Goal: Task Accomplishment & Management: Use online tool/utility

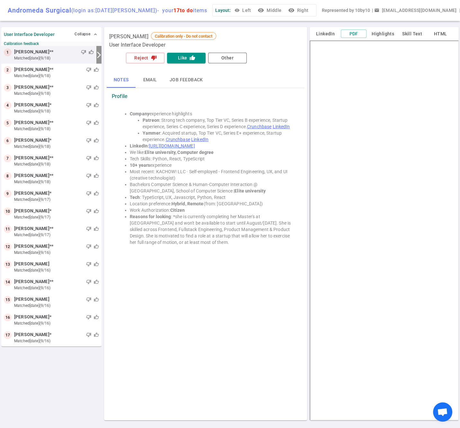
click at [152, 85] on button "Email" at bounding box center [150, 79] width 29 height 15
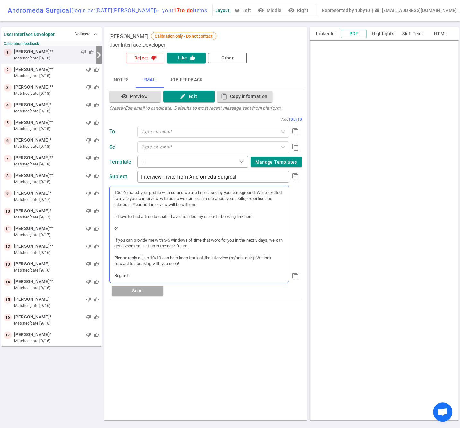
scroll to position [4, 0]
click at [219, 161] on button "— expand_more" at bounding box center [193, 162] width 111 height 12
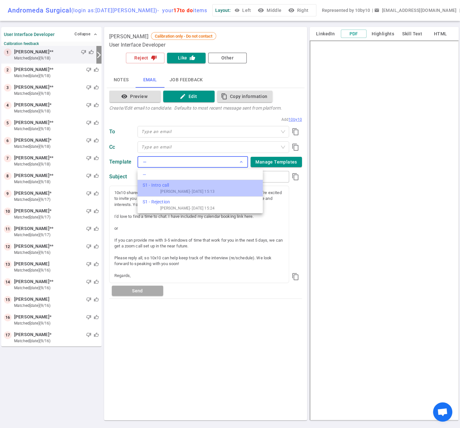
click at [195, 186] on div "S1 - Intro call" at bounding box center [179, 185] width 72 height 7
type input "Andromeda Surgical interview invite"
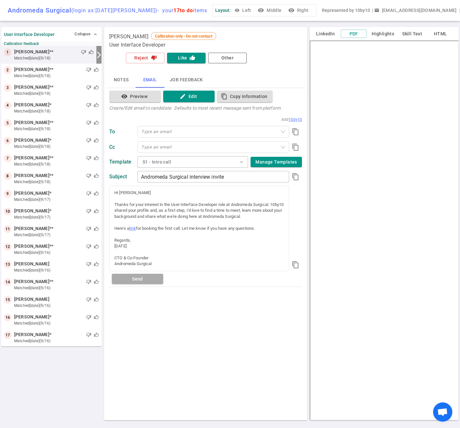
click at [133, 101] on button "visibility Preview" at bounding box center [134, 97] width 51 height 12
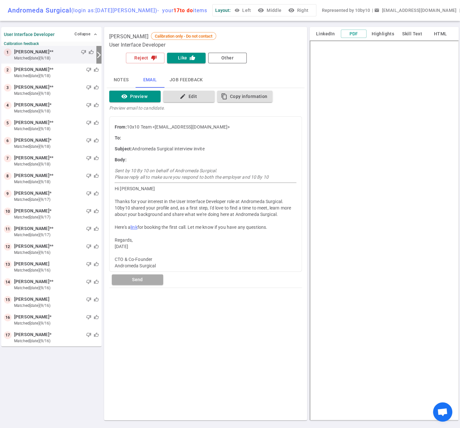
click at [112, 148] on div "From: 10x10 Team <[EMAIL_ADDRESS][DOMAIN_NAME]> To: Subject: Andromeda Surgical…" at bounding box center [205, 194] width 193 height 156
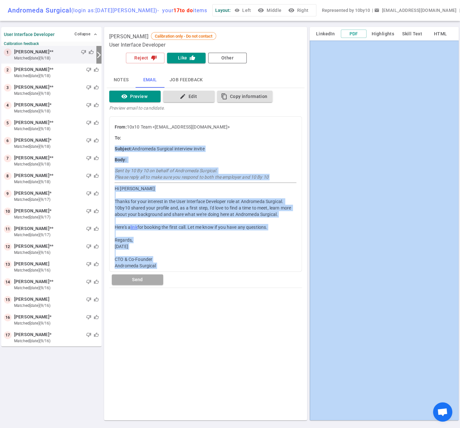
drag, startPoint x: 112, startPoint y: 147, endPoint x: 177, endPoint y: 272, distance: 140.8
click at [177, 272] on span "visibility Preview edit Edit content_copy Copy information Preview email to can…" at bounding box center [205, 189] width 193 height 197
copy div "Subject: Andromeda Surgical interview invite Body: Sent by 10 By 10 on behalf o…"
click at [191, 94] on button "edit Edit" at bounding box center [188, 97] width 51 height 12
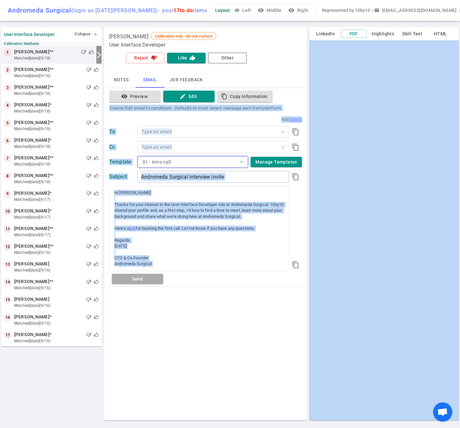
click at [197, 161] on button "S1 - Intro call expand_more" at bounding box center [193, 162] width 111 height 12
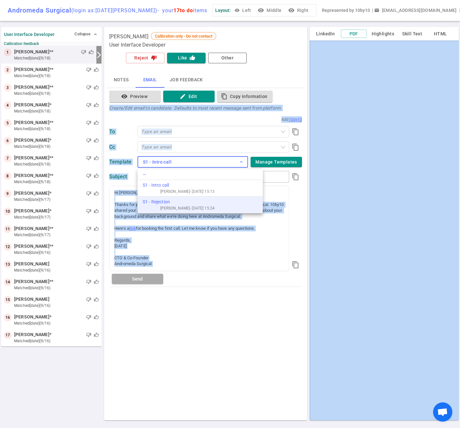
click at [191, 204] on div "S1 - Rejection" at bounding box center [179, 202] width 72 height 7
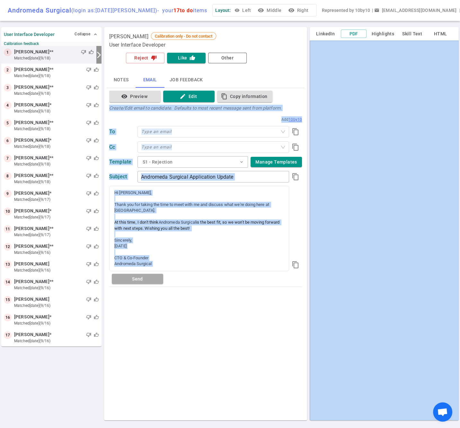
type input "Andromeda Surgical Application Update"
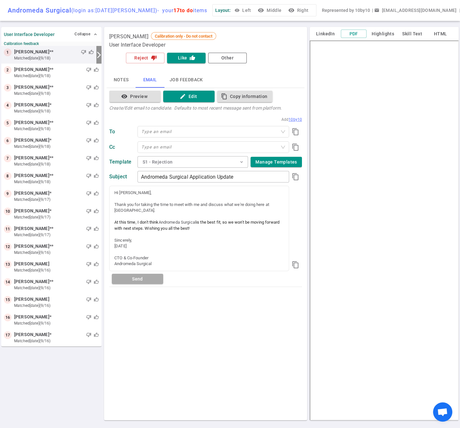
click at [171, 310] on div "[PERSON_NAME] Calibration only - Do not contact User Interface Developer Reject…" at bounding box center [205, 224] width 203 height 394
click at [136, 96] on button "visibility Preview" at bounding box center [134, 97] width 51 height 12
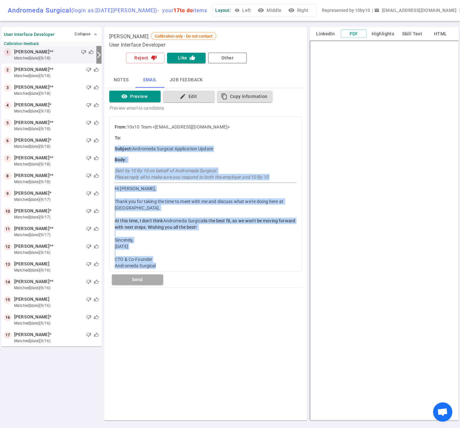
drag, startPoint x: 114, startPoint y: 148, endPoint x: 172, endPoint y: 267, distance: 132.0
click at [172, 267] on div "From: 10x10 Team <[EMAIL_ADDRESS][DOMAIN_NAME]> To: Subject: Andromeda Surgical…" at bounding box center [205, 194] width 193 height 156
copy div "Subject: Andromeda Surgical Application Update Body: Sent by 10 By 10 on behalf…"
click at [178, 248] on div "[DATE]" at bounding box center [206, 246] width 182 height 6
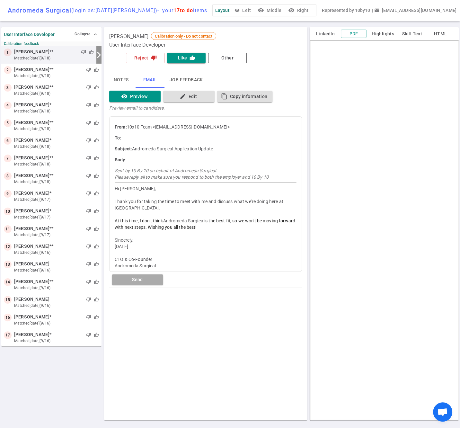
click at [118, 154] on div "From: 10x10 Team <[EMAIL_ADDRESS][DOMAIN_NAME]> To: Subject: Andromeda Surgical…" at bounding box center [206, 194] width 182 height 150
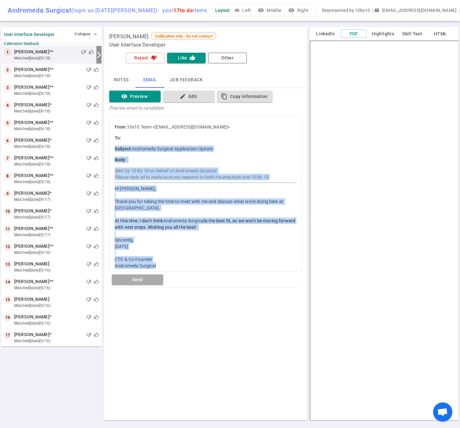
drag, startPoint x: 115, startPoint y: 147, endPoint x: 165, endPoint y: 270, distance: 132.8
click at [165, 270] on div "From: 10x10 Team <[EMAIL_ADDRESS][DOMAIN_NAME]> To: Subject: Andromeda Surgical…" at bounding box center [205, 194] width 193 height 156
copy div "Subject: Andromeda Surgical Application Update Body: Sent by 10 By 10 on behalf…"
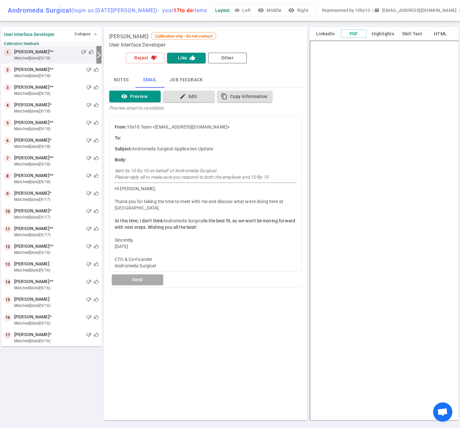
click at [146, 345] on div "[PERSON_NAME] Calibration only - Do not contact User Interface Developer Reject…" at bounding box center [205, 224] width 203 height 394
